Goal: Understand process/instructions: Learn how to perform a task or action

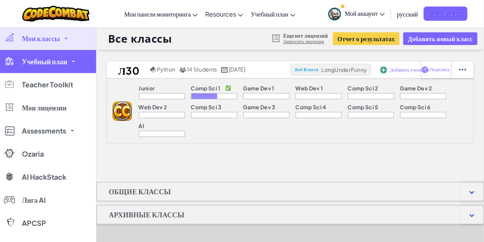
click at [75, 69] on link "Учебный план" at bounding box center [48, 61] width 96 height 23
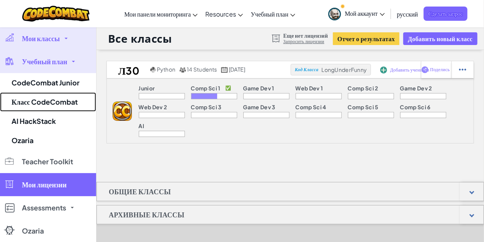
click at [61, 99] on link "Класс CodeCombat" at bounding box center [48, 101] width 96 height 19
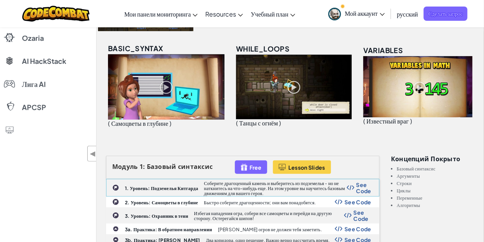
scroll to position [128, 0]
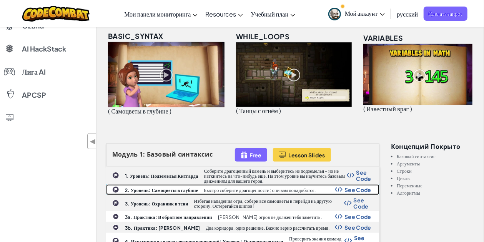
click at [161, 189] on b "2. Уровень: Самоцветы в глубине" at bounding box center [161, 190] width 73 height 6
